Goal: Information Seeking & Learning: Learn about a topic

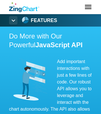
click at [40, 20] on strong "Features" at bounding box center [44, 20] width 27 height 5
